Goal: Task Accomplishment & Management: Complete application form

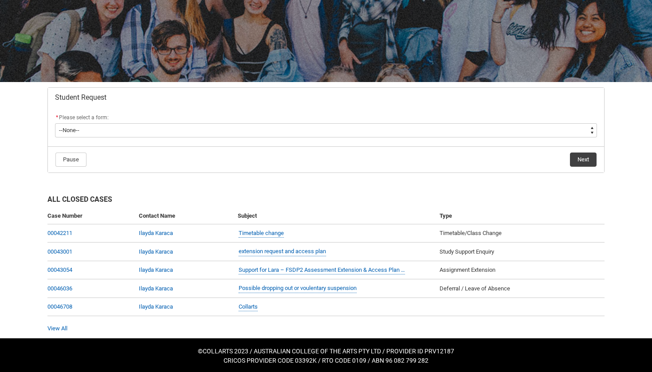
scroll to position [76, 0]
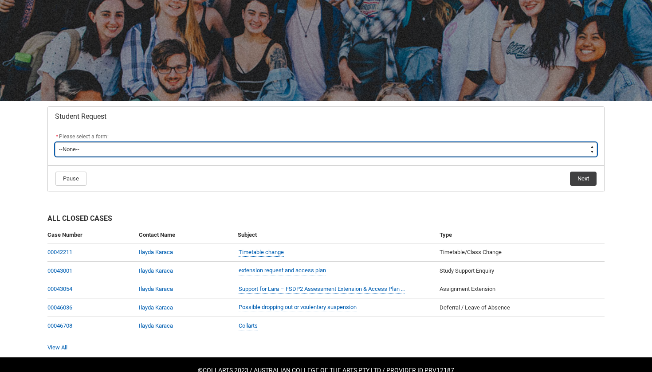
type lightning-select "Withdraw_Cancel_Enrolment_Choice"
select select "Withdraw_Cancel_Enrolment_Choice"
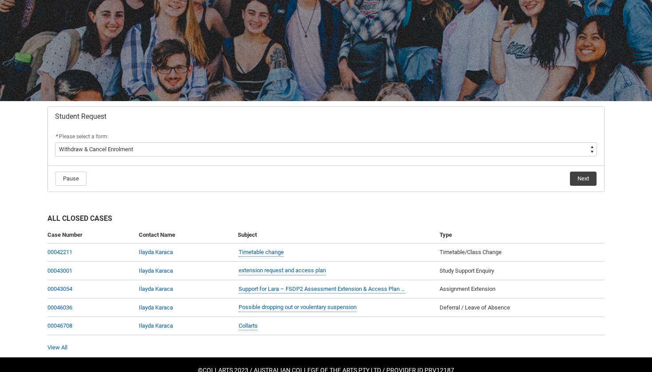
click at [591, 176] on button "Next" at bounding box center [583, 179] width 27 height 14
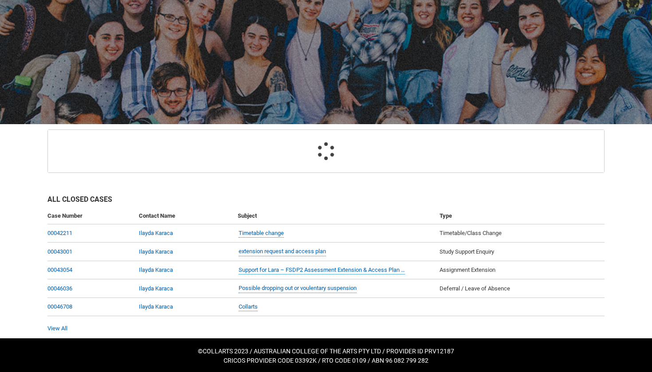
scroll to position [94, 0]
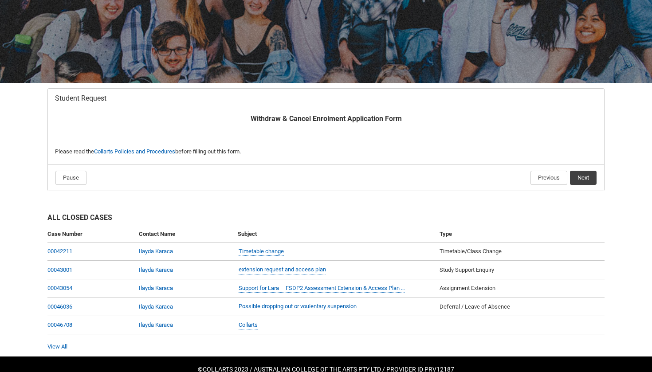
click at [595, 176] on button "Next" at bounding box center [583, 178] width 27 height 14
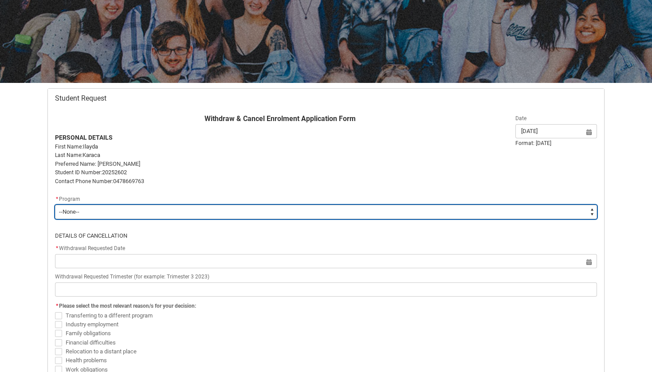
type lightning-select "recordPicklist_ProgramEnrollment.a0jOZ0000035YqYYAU"
select select "recordPicklist_ProgramEnrollment.a0jOZ0000035YqYYAU"
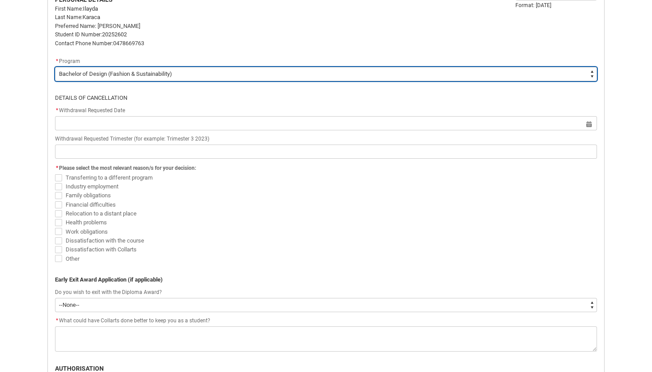
scroll to position [235, 0]
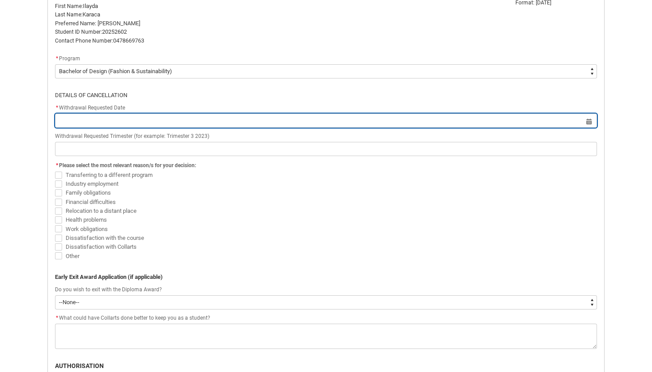
click at [419, 122] on input "Redu_Student_Request flow" at bounding box center [326, 120] width 542 height 14
select select "2025"
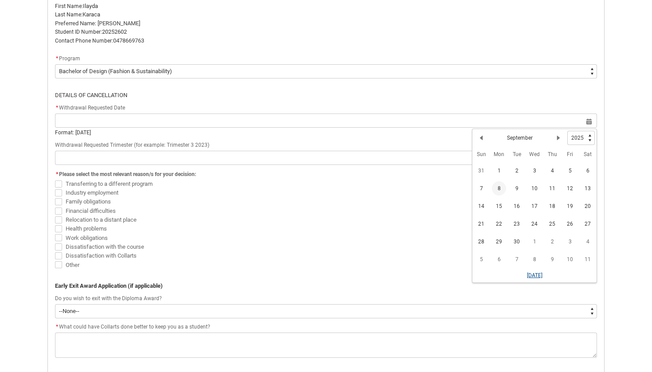
click at [535, 273] on button "[DATE]" at bounding box center [534, 275] width 16 height 14
type lightning-datepicker "[DATE]"
type lightning-input "[DATE]"
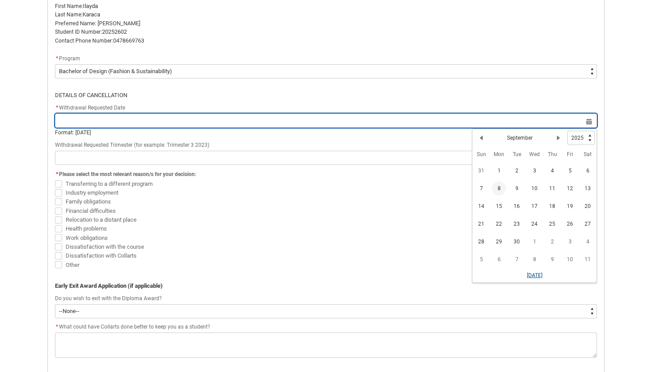
type input "[DATE]"
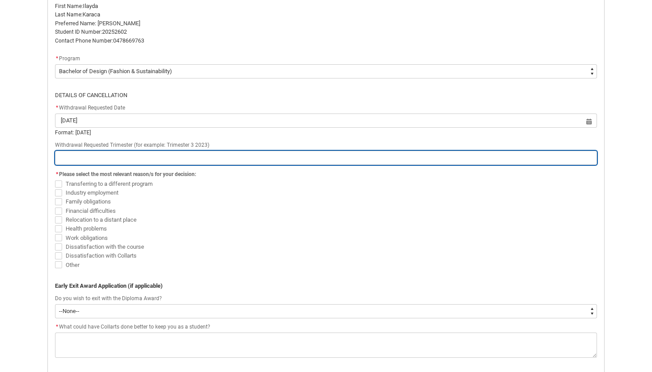
click at [282, 153] on input "Redu_Student_Request flow" at bounding box center [326, 158] width 542 height 14
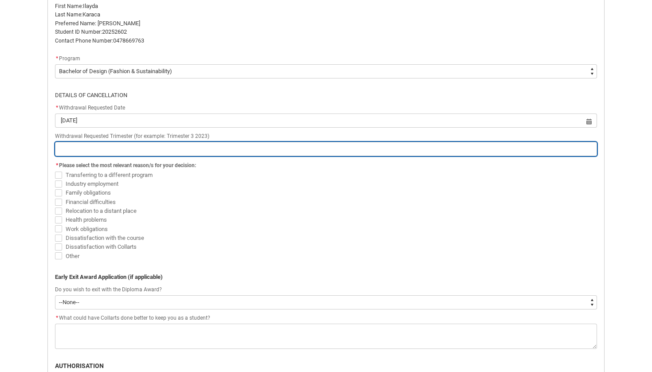
click at [286, 153] on input "Redu_Student_Request flow" at bounding box center [326, 149] width 542 height 14
click at [588, 146] on input "Redu_Student_Request flow" at bounding box center [326, 149] width 542 height 14
type lightning-primitive-input-simple "t"
type input "t"
type lightning-primitive-input-simple "tr"
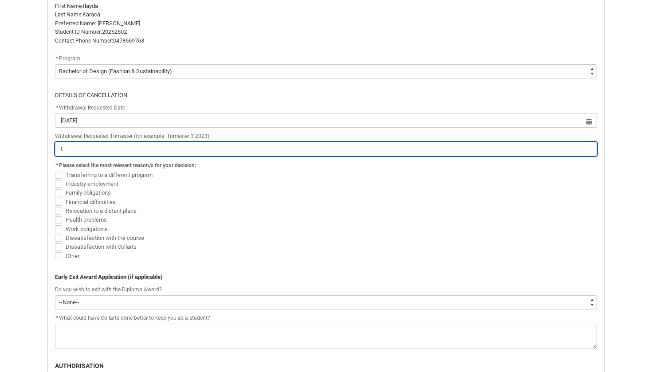
type input "tr"
type lightning-primitive-input-simple "tri"
type input "tri"
type lightning-primitive-input-simple "trim"
type input "trim"
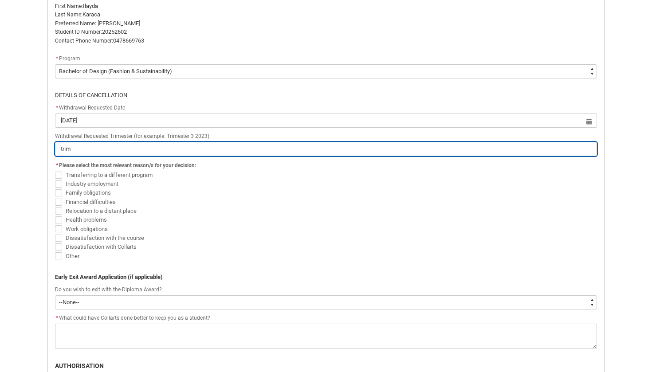
type lightning-primitive-input-simple "trims"
type input "trims"
type lightning-primitive-input-simple "trimst"
type input "trimst"
type lightning-primitive-input-simple "trimste"
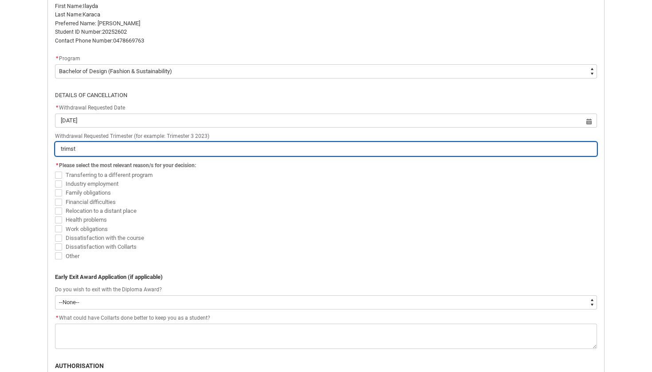
type input "trimste"
type lightning-primitive-input-simple "trimster"
type input "trimster"
type lightning-primitive-input-simple "trimster"
type input "trimster"
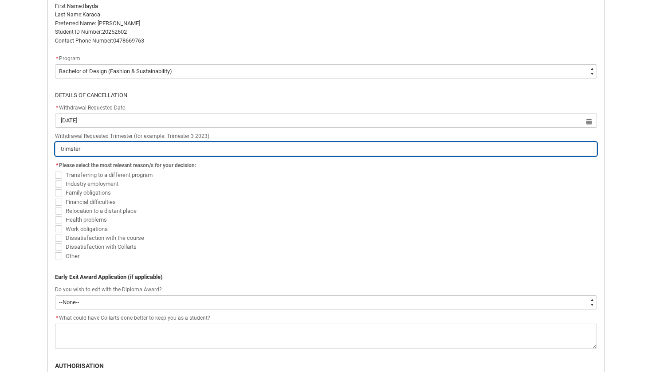
type lightning-primitive-input-simple "trimster 3"
type input "trimster 3"
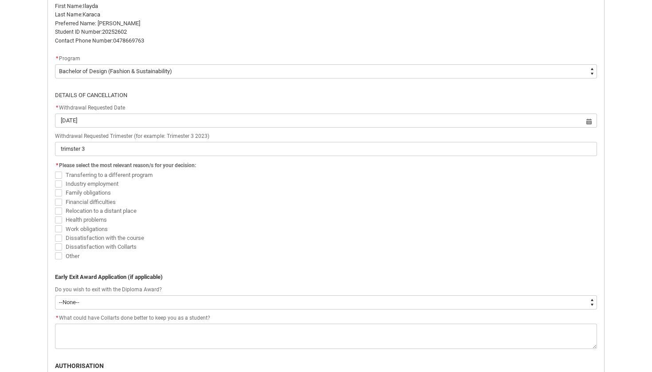
click at [61, 254] on span "Redu_Student_Request flow" at bounding box center [58, 255] width 7 height 7
click at [55, 251] on input "Other" at bounding box center [55, 251] width 0 height 0
checkbox input "true"
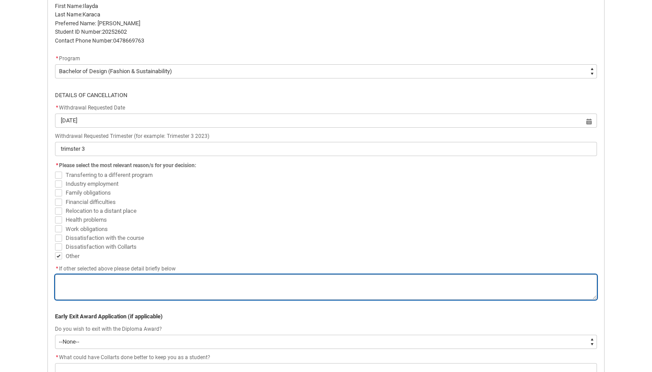
click at [149, 290] on textarea "*" at bounding box center [326, 286] width 542 height 25
type lightning-textarea "i"
type textarea "i"
type lightning-textarea "iv"
type textarea "iv"
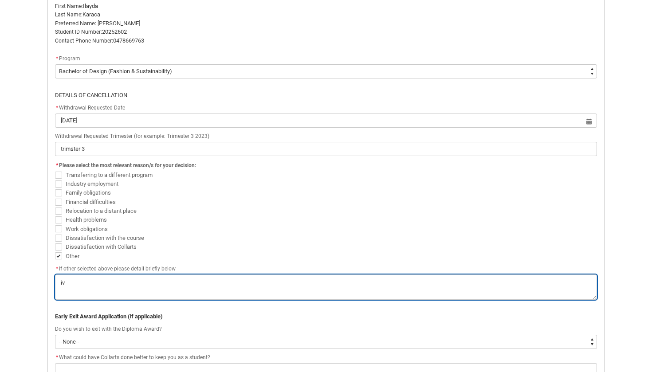
type lightning-textarea "ive"
type textarea "ive"
type lightning-textarea "ive"
type textarea "ive"
type lightning-textarea "ive c"
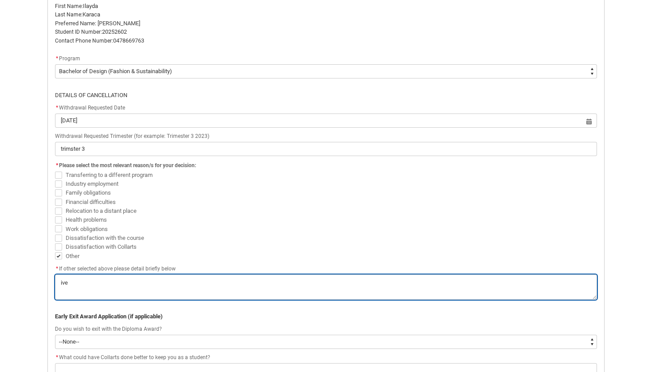
type textarea "ive c"
type lightning-textarea "ive co"
type textarea "ive co"
type lightning-textarea "ive c"
type textarea "ive c"
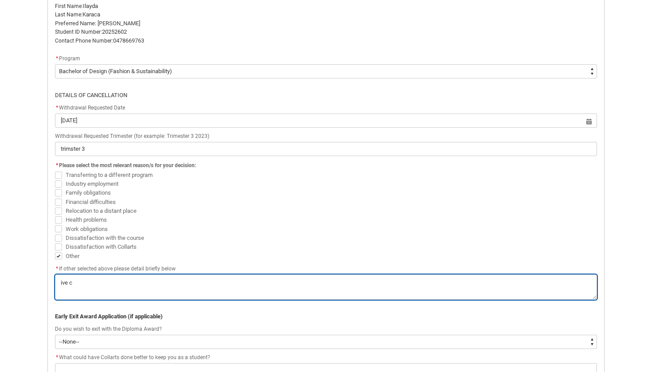
type lightning-textarea "ive co"
type textarea "ive co"
type lightning-textarea "ive com"
type textarea "ive com"
type lightning-textarea "ive come"
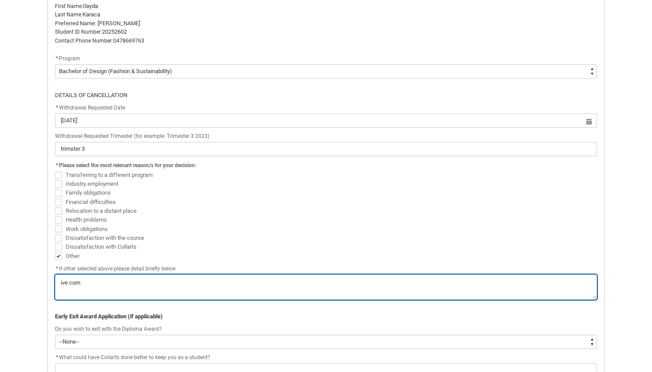
type textarea "ive come"
type lightning-textarea "ive come"
type textarea "ive come"
type lightning-textarea "ive come t"
type textarea "ive come t"
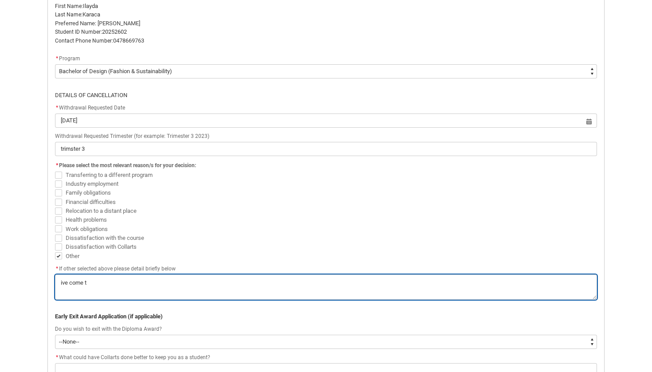
type lightning-textarea "ive come to"
type textarea "ive come to"
type lightning-textarea "ive come to"
type textarea "ive come to"
type lightning-textarea "ive come to t"
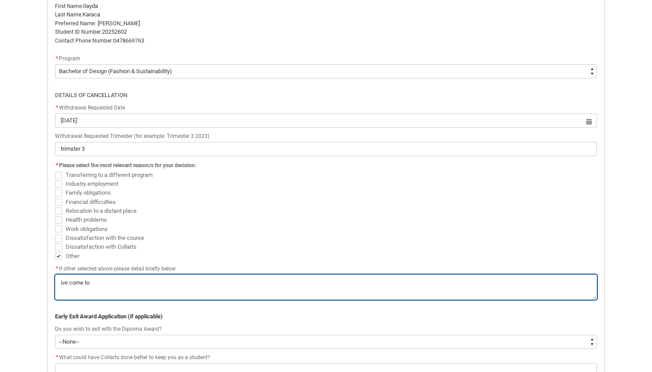
type textarea "ive come to t"
type lightning-textarea "ive come to th"
type textarea "ive come to th"
type lightning-textarea "ive come to the"
type textarea "ive come to the"
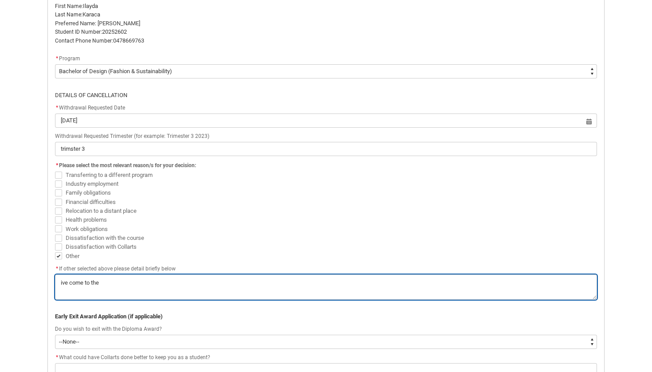
type lightning-textarea "ive come to the"
type textarea "ive come to the"
type lightning-textarea "ive come to the c"
type textarea "ive come to the c"
type lightning-textarea "ive come to the co"
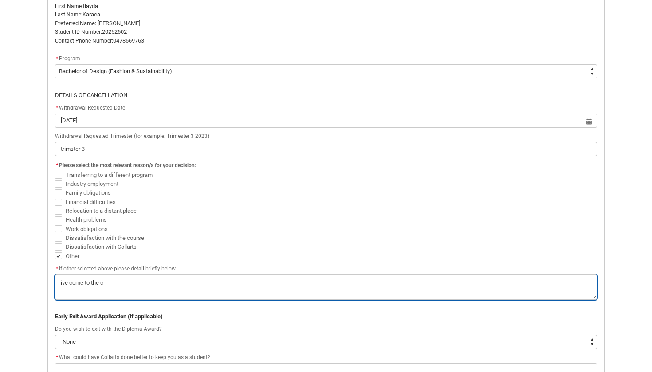
type textarea "ive come to the co"
type lightning-textarea "ive come to the con"
type textarea "ive come to the con"
type lightning-textarea "ive come to the conc"
type textarea "ive come to the conc"
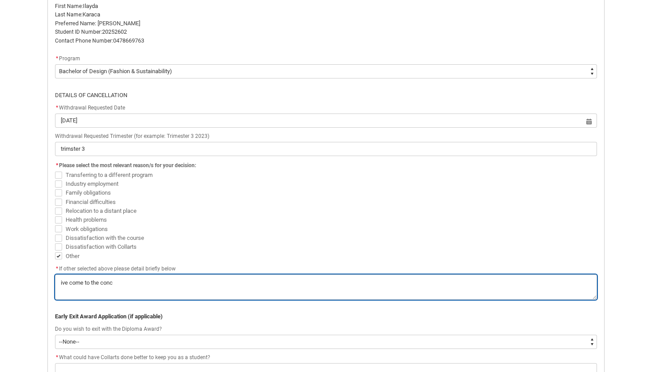
type lightning-textarea "ive come to the concl"
type textarea "ive come to the concl"
type lightning-textarea "ive come to the conclo"
type textarea "ive come to the conclo"
type lightning-textarea "ive come to the conclou"
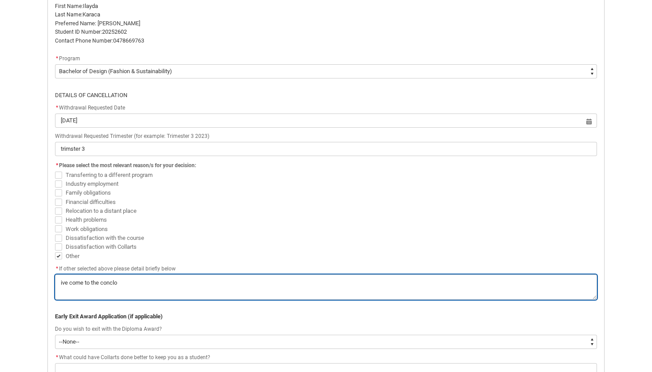
type textarea "ive come to the conclou"
type lightning-textarea "ive come to the concloui"
type textarea "ive come to the concloui"
type lightning-textarea "ive come to the conclouis"
type textarea "ive come to the conclouis"
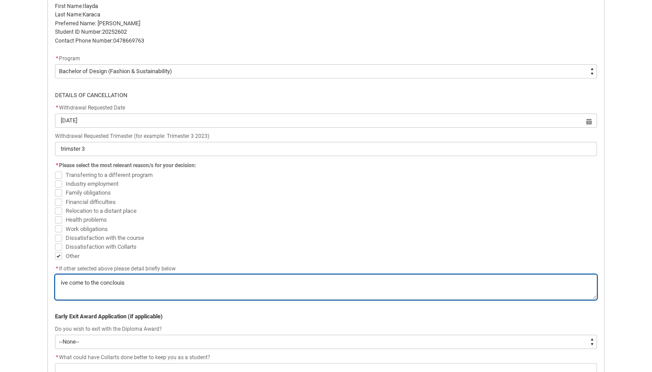
type lightning-textarea "ive come to the conclouisi"
type textarea "ive come to the conclouisi"
type lightning-textarea "ive come to the conclouisio"
type textarea "ive come to the conclouisio"
type lightning-textarea "ive come to the conclouision"
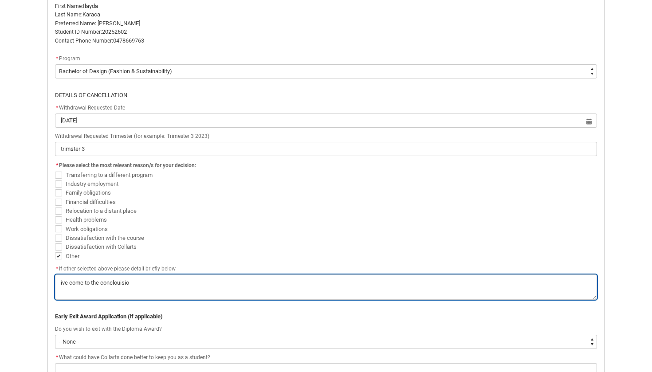
type textarea "ive come to the conclouision"
type lightning-textarea "ive come to the conclusion"
type textarea "ive come to the conclusion"
type lightning-textarea "ive come to the conclusion i"
type textarea "ive come to the conclusion i"
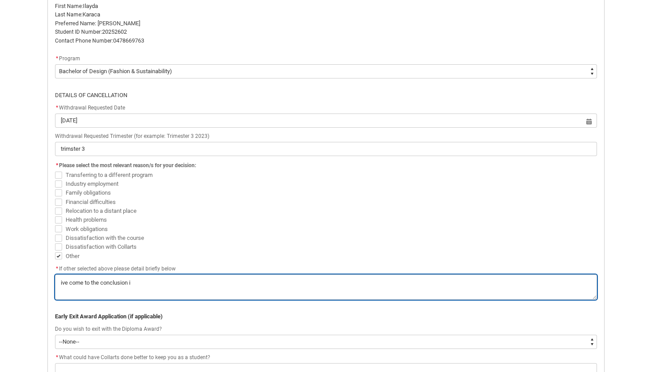
type lightning-textarea "ive come to the conclusion I"
type textarea "ive come to the conclusion I"
type lightning-textarea "ive come to the conclusion I d"
type textarea "ive come to the conclusion I d"
type lightning-textarea "ive come to the conclusion I do"
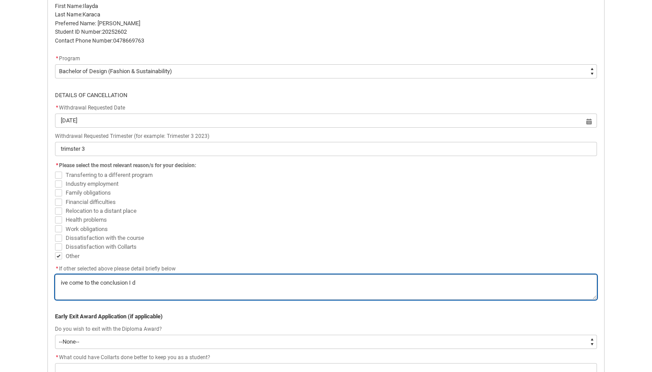
type textarea "ive come to the conclusion I do"
type lightning-textarea "ive come to the conclusion I don"
type textarea "ive come to the conclusion I don"
type lightning-textarea "ive come to the conclusion I dont"
type textarea "ive come to the conclusion I dont"
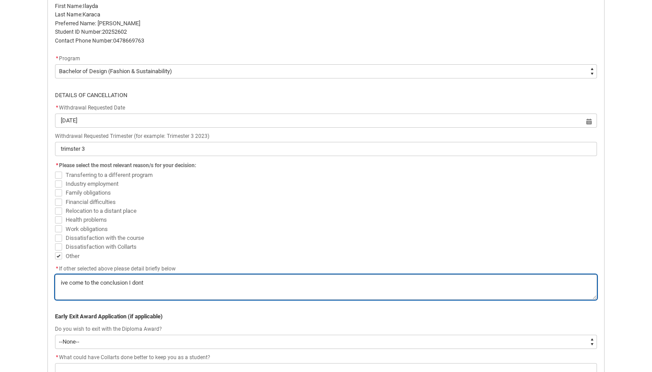
type lightning-textarea "ive come to the conclusion I dont"
type textarea "ive come to the conclusion I dont"
type lightning-textarea "ive come to the conclusion I dont w"
type textarea "ive come to the conclusion I dont w"
type lightning-textarea "ive come to the conclusion I dont wa"
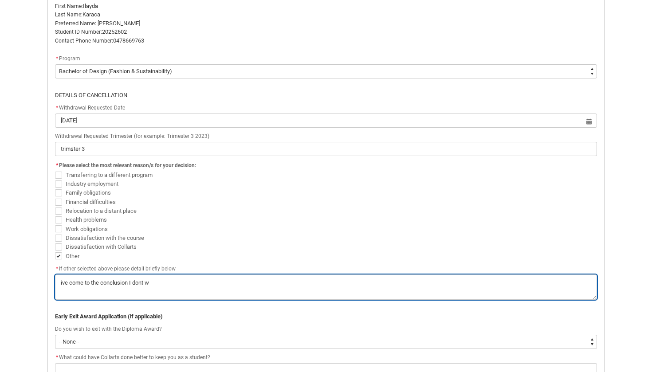
type textarea "ive come to the conclusion I dont wa"
type lightning-textarea "ive come to the conclusion I dont wan"
type textarea "ive come to the conclusion I dont wan"
type lightning-textarea "ive come to the conclusion I dont want"
type textarea "ive come to the conclusion I dont want"
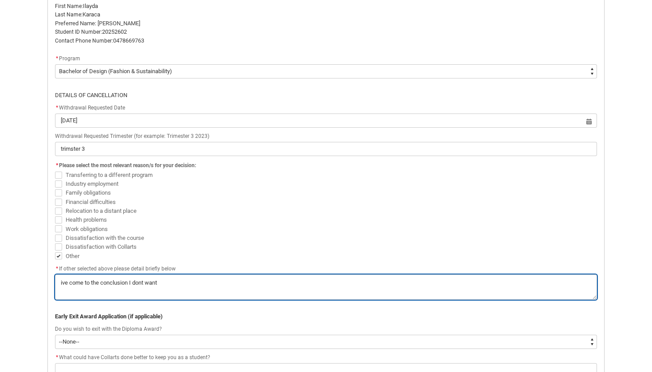
type lightning-textarea "ive come to the conclusion I dont want"
type textarea "ive come to the conclusion I dont want"
type lightning-textarea "ive come to the conclusion I dont want t"
type textarea "ive come to the conclusion I dont want t"
type lightning-textarea "ive come to the conclusion I dont want to"
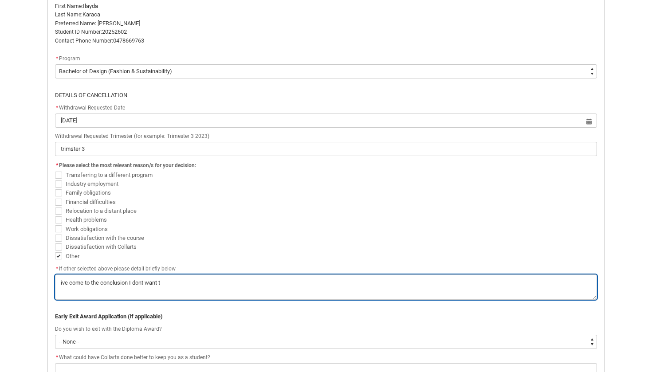
type textarea "ive come to the conclusion I dont want to"
type lightning-textarea "ive come to the conclusion I dont want to"
type textarea "ive come to the conclusion I dont want to"
type lightning-textarea "ive come to the conclusion I dont want to t"
type textarea "ive come to the conclusion I dont want to t"
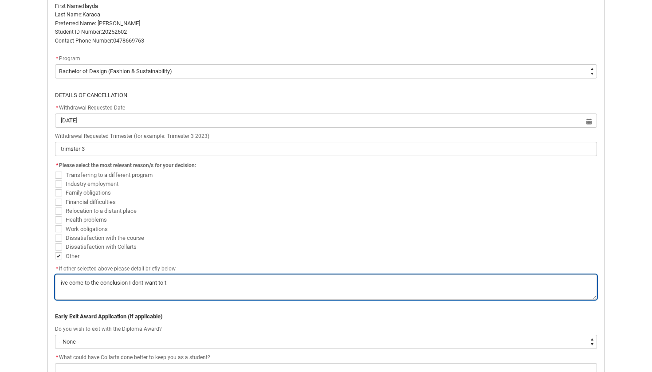
type lightning-textarea "ive come to the conclusion I dont want to th"
type textarea "ive come to the conclusion I dont want to th"
type lightning-textarea "ive come to the conclusion I dont want to thi"
type textarea "ive come to the conclusion I dont want to thi"
type lightning-textarea "ive come to the conclusion I dont want to this"
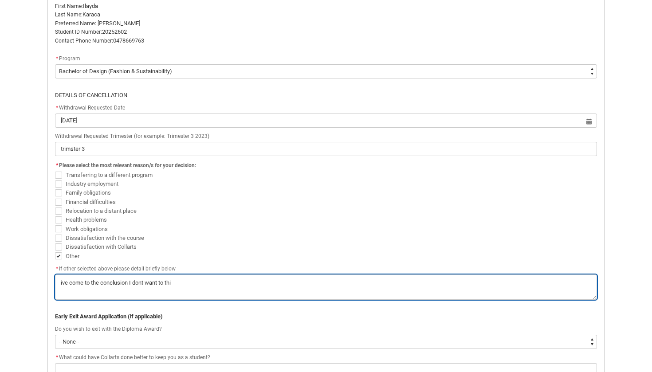
type textarea "ive come to the conclusion I dont want to this"
type lightning-textarea "ive come to the conclusion I dont want to this"
type textarea "ive come to the conclusion I dont want to this"
type lightning-textarea "ive come to the conclusion I dont want to this c"
type textarea "ive come to the conclusion I dont want to this c"
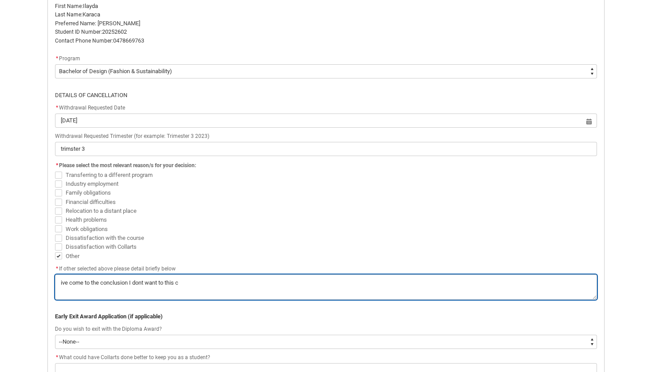
type lightning-textarea "ive come to the conclusion I dont want to this co"
type textarea "ive come to the conclusion I dont want to this co"
type lightning-textarea "ive come to the conclusion I dont want to this cou"
type textarea "ive come to the conclusion I dont want to this cou"
type lightning-textarea "ive come to the conclusion I dont want to this cour"
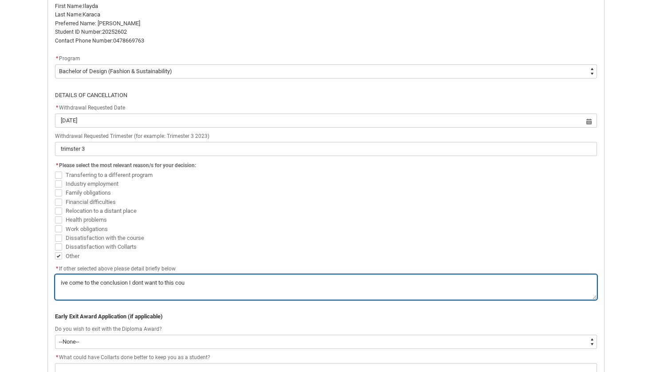
type textarea "ive come to the conclusion I dont want to this cour"
type lightning-textarea "ive come to the conclusion I dont want to this cours"
type textarea "ive come to the conclusion I dont want to this cours"
type lightning-textarea "ive come to the conclusion I dont want to this course"
type textarea "ive come to the conclusion I dont want to this course"
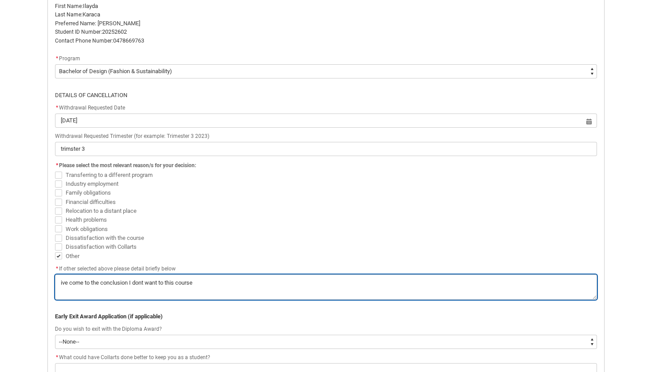
type lightning-textarea "ive come to the conclusion I dont want to this course"
type textarea "ive come to the conclusion I dont want to this course"
type lightning-textarea "ive come to the conclusion I dont want to this course a"
type textarea "ive come to the conclusion I dont want to this course a"
type lightning-textarea "ive come to the conclusion I dont want to this course an"
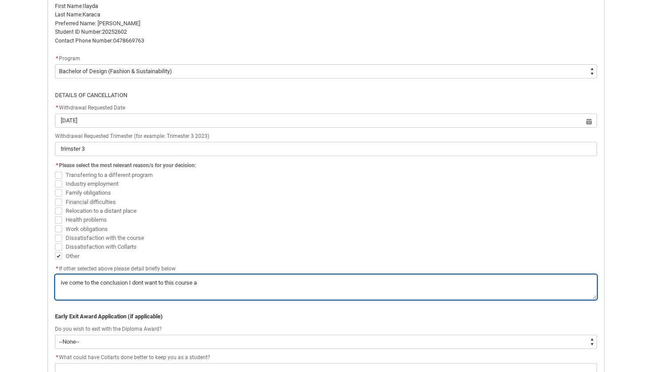
type textarea "ive come to the conclusion I dont want to this course an"
type lightning-textarea "ive come to the conclusion I dont want to this course any"
type textarea "ive come to the conclusion I dont want to this course any"
type lightning-textarea "ive come to the conclusion I dont want to this course anym"
type textarea "ive come to the conclusion I dont want to this course anym"
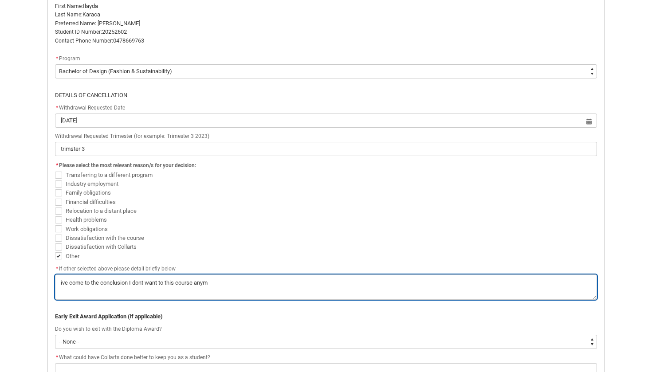
type lightning-textarea "ive come to the conclusion I dont want to this course anymo"
type textarea "ive come to the conclusion I dont want to this course anymo"
type lightning-textarea "ive come to the conclusion I dont want to this course anymor"
type textarea "ive come to the conclusion I dont want to this course anymor"
type lightning-textarea "ive come to the conclusion I dont want to this course anymore"
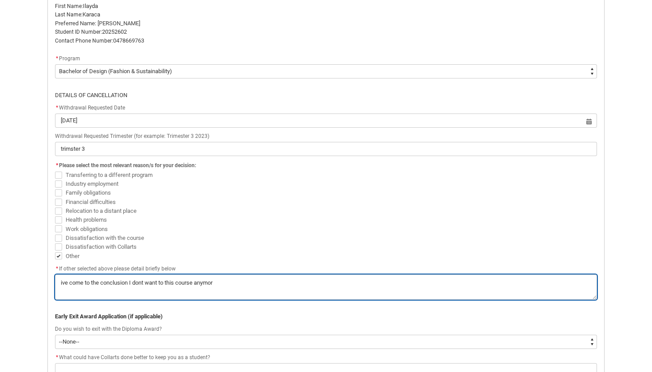
type textarea "ive come to the conclusion I dont want to this course anymore"
type lightning-textarea "ive come to the conclusion I dont want to this course anymore."
type textarea "ive come to the conclusion I dont want to this course anymore."
click at [141, 281] on textarea "*" at bounding box center [326, 286] width 542 height 25
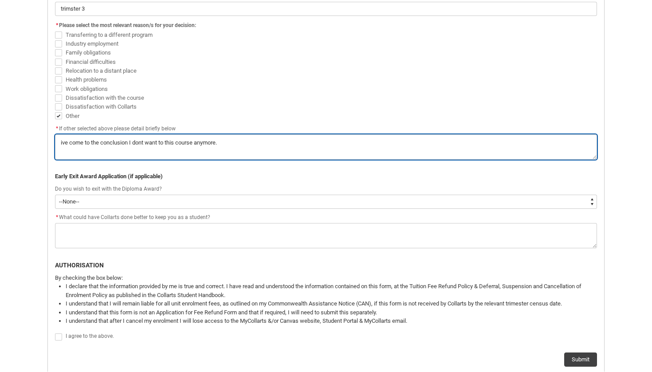
scroll to position [392, 0]
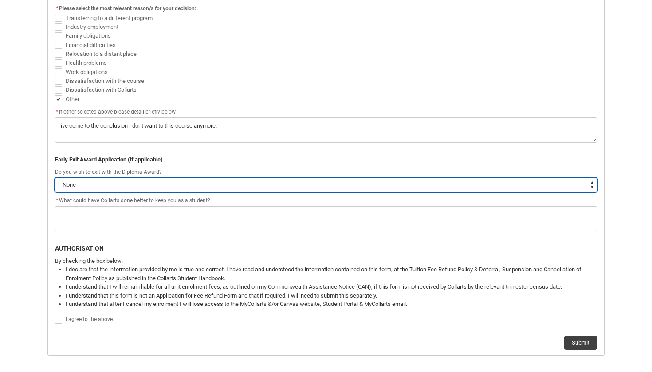
type lightning-select "Yes"
select select "Yes"
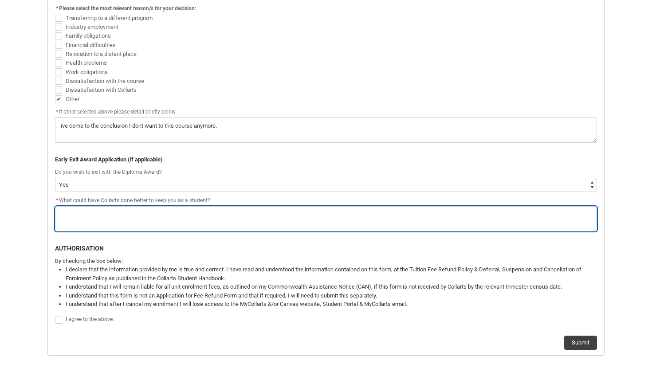
click at [219, 211] on textarea "*" at bounding box center [326, 218] width 542 height 25
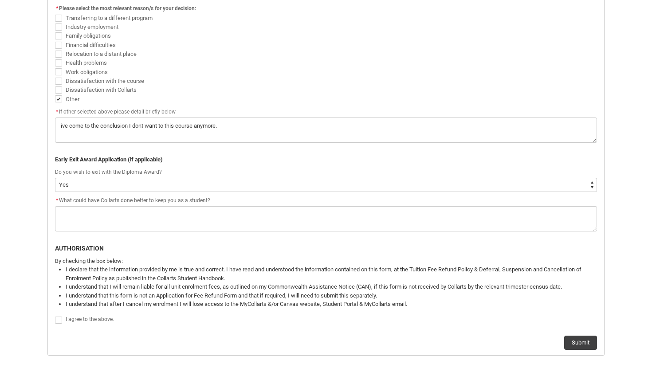
click at [60, 313] on div "Withdraw & Cancel Enrolment Application Form PERSONAL DETAILS First Name: Ilayd…" at bounding box center [326, 83] width 552 height 534
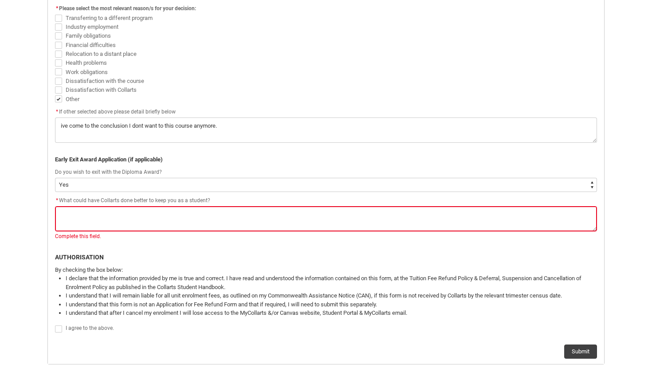
click at [59, 325] on span "Redu_Student_Request flow" at bounding box center [58, 328] width 7 height 7
click at [55, 324] on input "Redu_Student_Request flow" at bounding box center [55, 324] width 0 height 0
type lightning-input "true"
checkbox input "true"
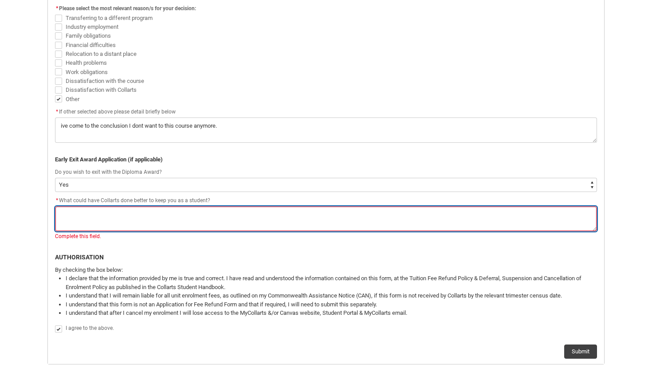
click at [79, 218] on textarea "*" at bounding box center [326, 218] width 542 height 25
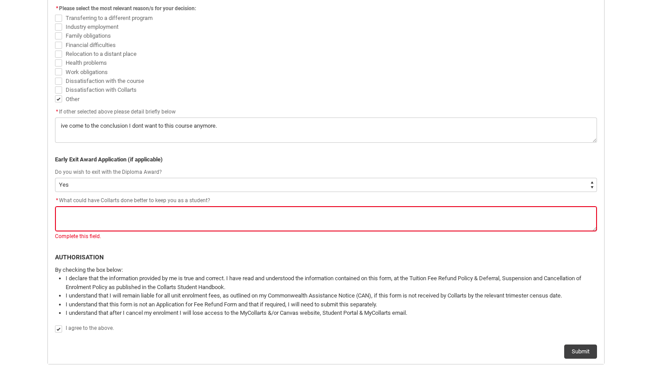
click at [58, 16] on span "Redu_Student_Request flow" at bounding box center [58, 18] width 7 height 7
click at [55, 13] on input "Transferring to a different program" at bounding box center [55, 13] width 0 height 0
checkbox input "true"
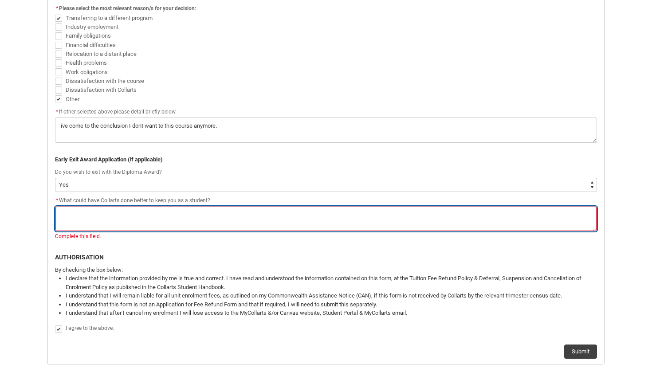
click at [94, 215] on textarea "*" at bounding box center [326, 218] width 542 height 25
type lightning-textarea "n"
type textarea "n"
type lightning-textarea "no"
type textarea "no"
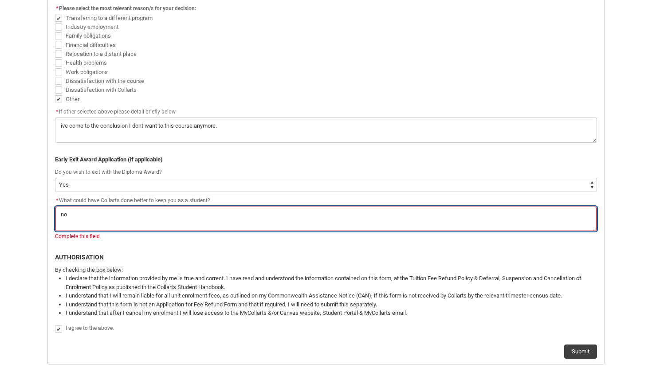
type lightning-textarea "not"
type textarea "not"
type lightning-textarea "noth"
type textarea "noth"
type lightning-textarea "nothi"
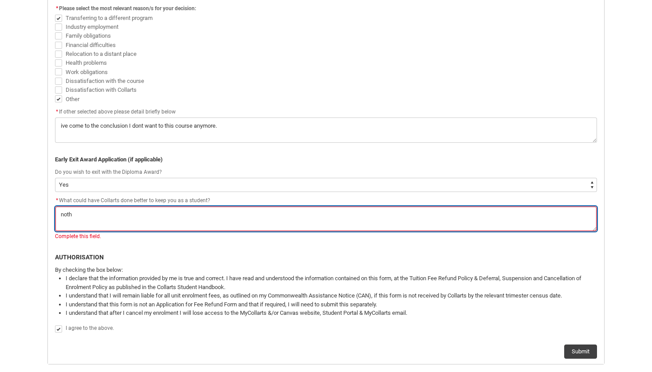
type textarea "nothi"
type lightning-textarea "noth"
type textarea "noth"
type lightning-textarea "nothi"
type textarea "nothi"
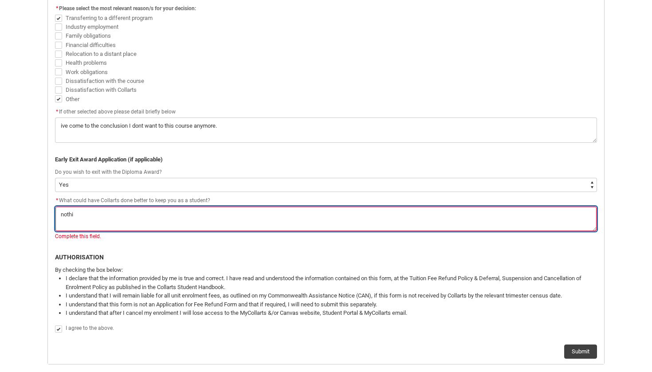
type lightning-textarea "nothin"
type textarea "nothin"
type lightning-textarea "nothing"
type textarea "nothing"
type lightning-textarea "nothing"
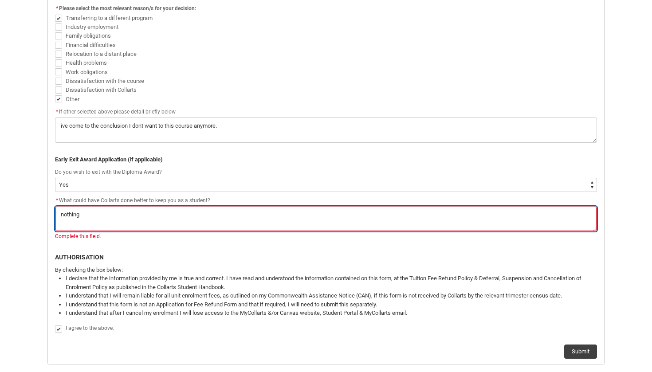
type textarea "nothing"
type lightning-textarea "nothing i"
type textarea "nothing i"
type lightning-textarea "nothing I"
type textarea "nothing I"
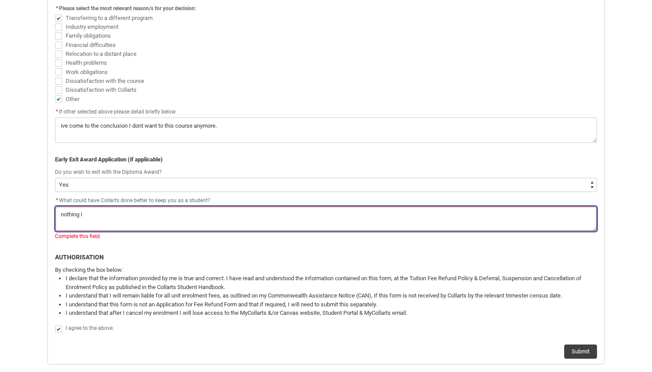
type lightning-textarea "nothing I r"
type textarea "nothing I r"
type lightning-textarea "nothing I re"
type textarea "nothing I re"
type lightning-textarea "nothing I rea"
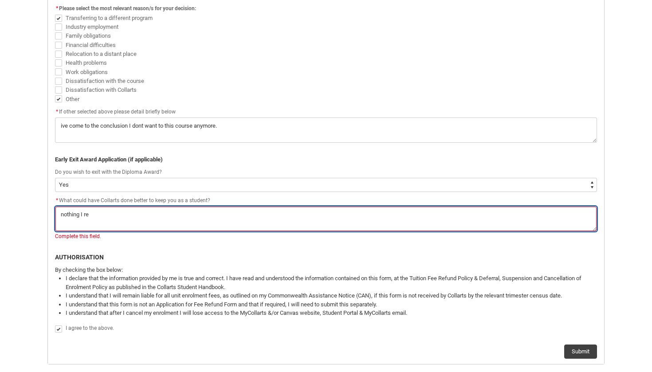
type textarea "nothing I rea"
type lightning-textarea "nothing I real"
type textarea "nothing I real"
type lightning-textarea "nothing I reall"
type textarea "nothing I reall"
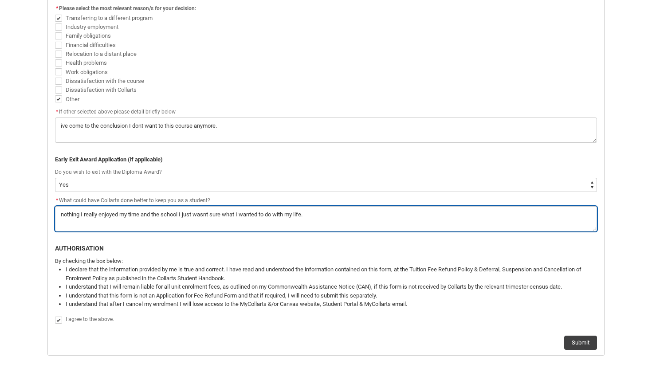
click at [208, 209] on textarea "*" at bounding box center [326, 218] width 542 height 25
click at [206, 211] on textarea "*" at bounding box center [326, 218] width 542 height 25
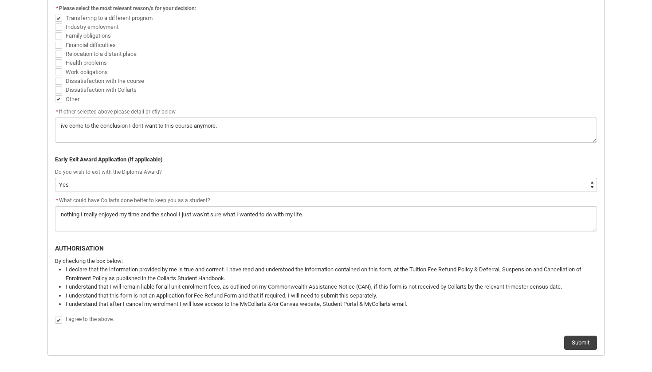
click at [358, 248] on p "AUTHORISATION" at bounding box center [326, 248] width 542 height 9
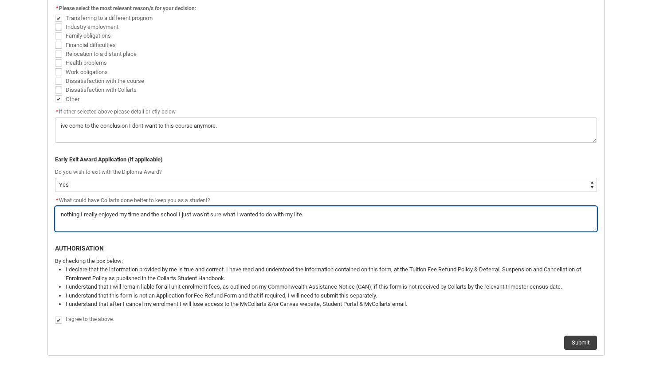
click at [204, 212] on textarea "*" at bounding box center [326, 218] width 542 height 25
click at [207, 212] on textarea "*" at bounding box center [326, 218] width 542 height 25
drag, startPoint x: 212, startPoint y: 211, endPoint x: 196, endPoint y: 212, distance: 16.0
click at [196, 212] on textarea "*" at bounding box center [326, 218] width 542 height 25
click at [211, 212] on textarea "*" at bounding box center [326, 218] width 542 height 25
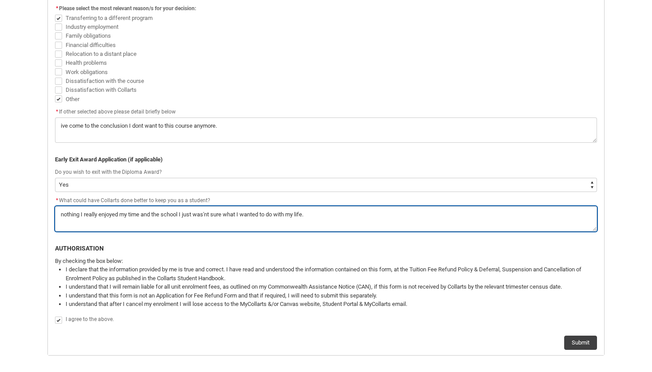
click at [209, 211] on textarea "*" at bounding box center [326, 218] width 542 height 25
drag, startPoint x: 211, startPoint y: 211, endPoint x: 195, endPoint y: 211, distance: 16.0
click at [195, 211] on textarea "*" at bounding box center [326, 218] width 542 height 25
click at [207, 212] on textarea "*" at bounding box center [326, 218] width 542 height 25
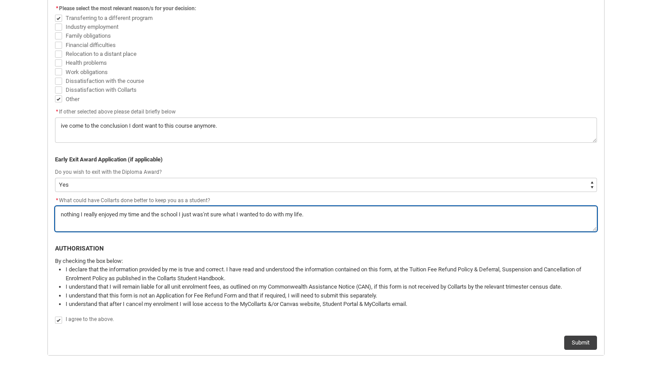
click at [207, 212] on textarea "*" at bounding box center [326, 218] width 542 height 25
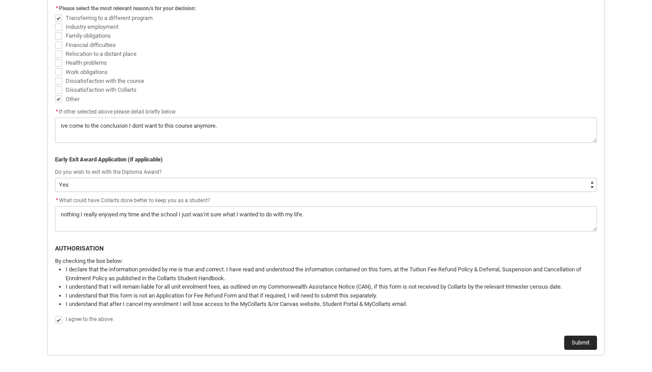
click at [571, 336] on button "Submit" at bounding box center [580, 343] width 33 height 14
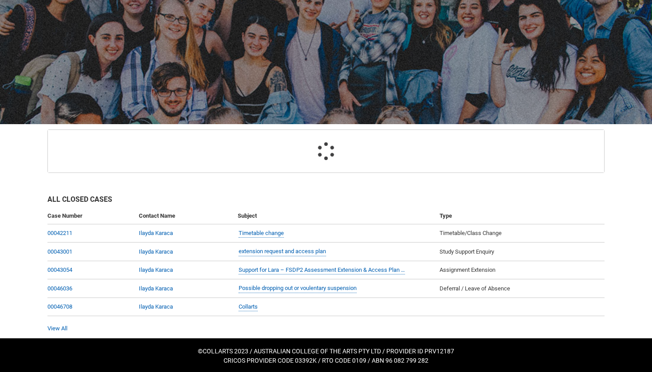
scroll to position [78, 0]
